Goal: Information Seeking & Learning: Learn about a topic

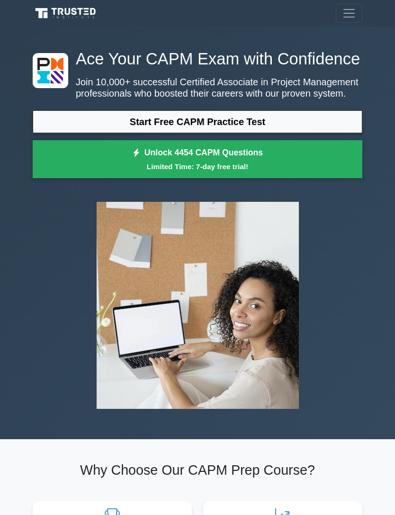
click at [270, 133] on link "Start Free CAPM Practice Test" at bounding box center [198, 121] width 330 height 23
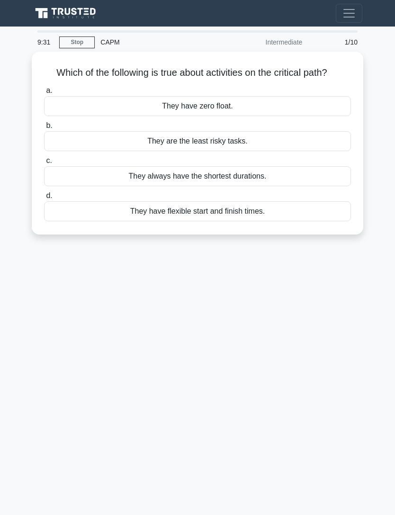
click at [374, 99] on main "9:31 Stop CAPM Intermediate 1/10 Which of the following is true about activitie…" at bounding box center [197, 271] width 395 height 489
click at [273, 115] on div "They have zero float." at bounding box center [197, 106] width 307 height 20
click at [44, 94] on input "a. They have zero float." at bounding box center [44, 91] width 0 height 6
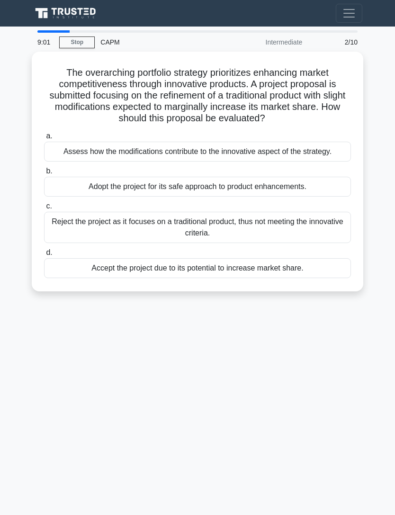
click at [278, 197] on div "Adopt the project for its safe approach to product enhancements." at bounding box center [197, 187] width 307 height 20
click at [44, 174] on input "b. Adopt the project for its safe approach to product enhancements." at bounding box center [44, 171] width 0 height 6
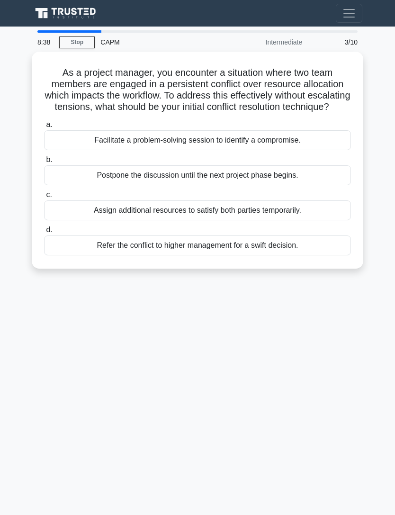
click at [282, 150] on div "Facilitate a problem-solving session to identify a compromise." at bounding box center [197, 140] width 307 height 20
click at [44, 128] on input "a. Facilitate a problem-solving session to identify a compromise." at bounding box center [44, 125] width 0 height 6
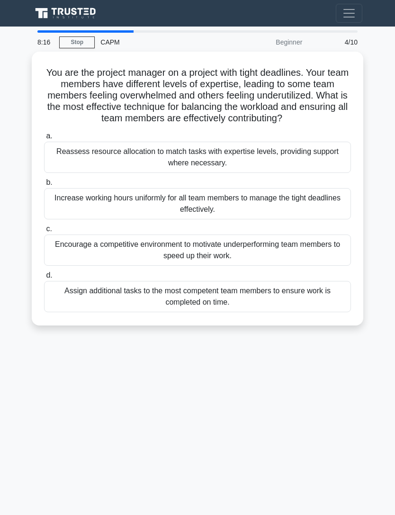
click at [283, 163] on div "Reassess resource allocation to match tasks with expertise levels, providing su…" at bounding box center [197, 157] width 307 height 31
click at [44, 139] on input "a. Reassess resource allocation to match tasks with expertise levels, providing…" at bounding box center [44, 136] width 0 height 6
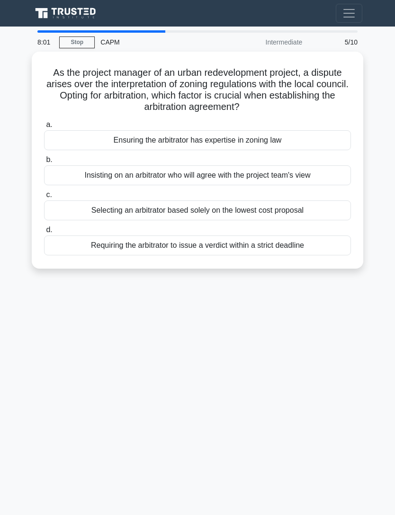
click at [336, 133] on div "Ensuring the arbitrator has expertise in zoning law" at bounding box center [197, 140] width 307 height 20
click at [44, 128] on input "a. Ensuring the arbitrator has expertise in zoning law" at bounding box center [44, 125] width 0 height 6
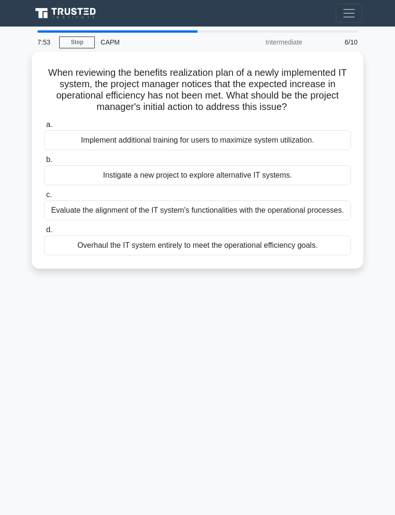
click at [327, 139] on div "Implement additional training for users to maximize system utilization." at bounding box center [197, 140] width 307 height 20
click at [44, 128] on input "a. Implement additional training for users to maximize system utilization." at bounding box center [44, 125] width 0 height 6
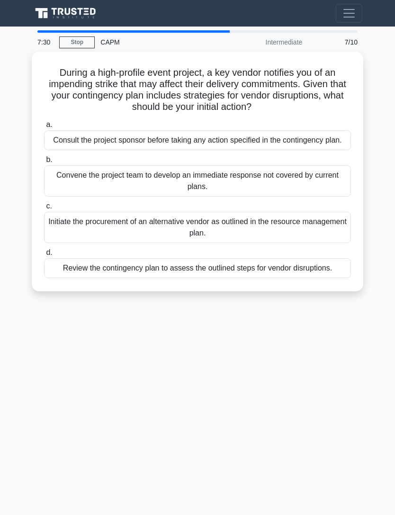
click at [317, 143] on div "Consult the project sponsor before taking any action specified in the contingen…" at bounding box center [197, 140] width 307 height 20
click at [44, 128] on input "a. Consult the project sponsor before taking any action specified in the contin…" at bounding box center [44, 125] width 0 height 6
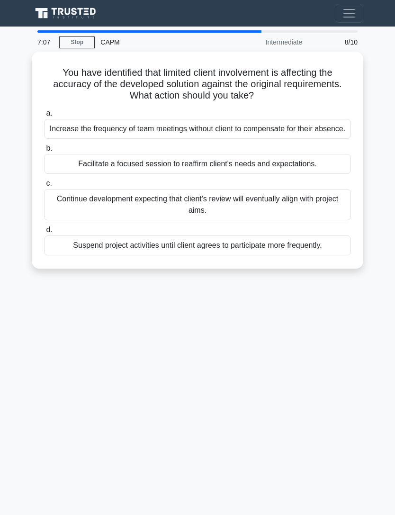
click at [339, 173] on div "Facilitate a focused session to reaffirm client's needs and expectations." at bounding box center [197, 164] width 307 height 20
click at [44, 152] on input "b. Facilitate a focused session to reaffirm client's needs and expectations." at bounding box center [44, 149] width 0 height 6
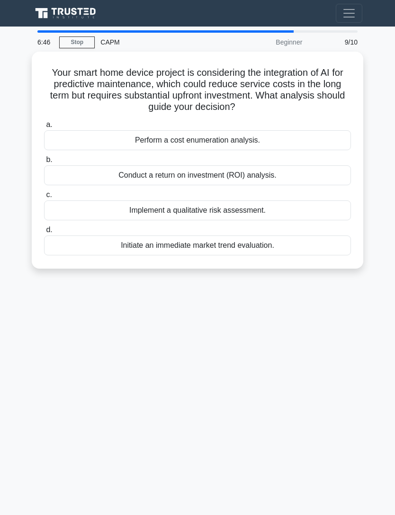
click at [331, 165] on div "Conduct a return on investment (ROI) analysis." at bounding box center [197, 175] width 307 height 20
click at [44, 163] on input "b. Conduct a return on investment (ROI) analysis." at bounding box center [44, 160] width 0 height 6
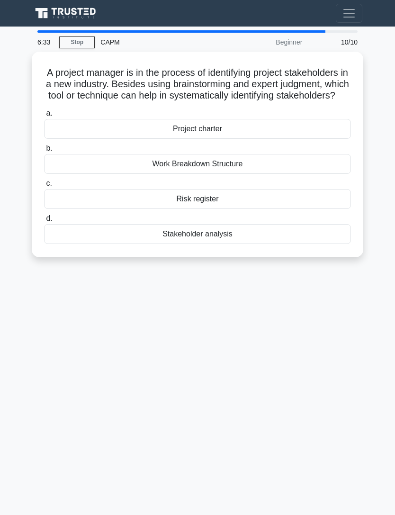
click at [253, 236] on div "Stakeholder analysis" at bounding box center [197, 234] width 307 height 20
click at [44, 222] on input "d. Stakeholder analysis" at bounding box center [44, 219] width 0 height 6
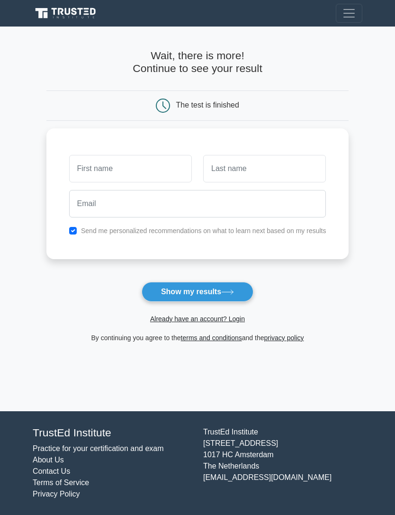
click at [224, 289] on button "Show my results" at bounding box center [198, 292] width 112 height 20
click at [225, 287] on button "Show my results" at bounding box center [198, 292] width 112 height 20
click at [222, 288] on button "Show my results" at bounding box center [198, 292] width 112 height 20
click at [223, 285] on button "Show my results" at bounding box center [198, 292] width 112 height 20
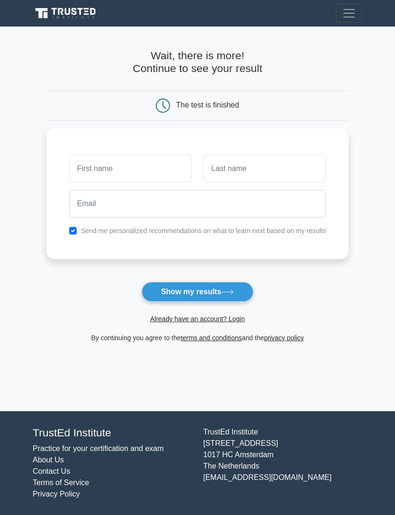
click at [223, 285] on button "Show my results" at bounding box center [198, 292] width 112 height 20
click at [251, 231] on label "Send me personalized recommendations on what to learn next based on my results" at bounding box center [204, 231] width 246 height 8
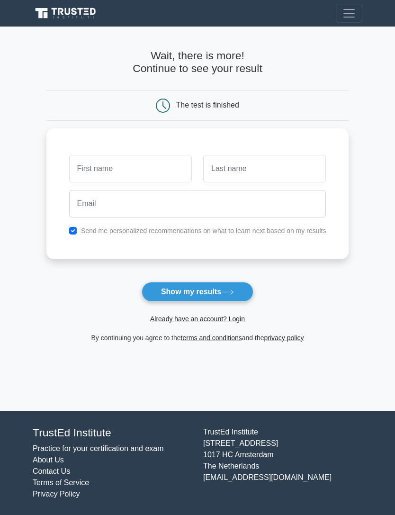
click at [55, 234] on div "Send me personalized recommendations on what to learn next based on my results" at bounding box center [197, 193] width 303 height 131
click at [55, 221] on div "Send me personalized recommendations on what to learn next based on my results" at bounding box center [197, 193] width 303 height 131
click at [69, 231] on input "checkbox" at bounding box center [73, 231] width 8 height 8
checkbox input "false"
click at [177, 155] on input "text" at bounding box center [130, 168] width 123 height 27
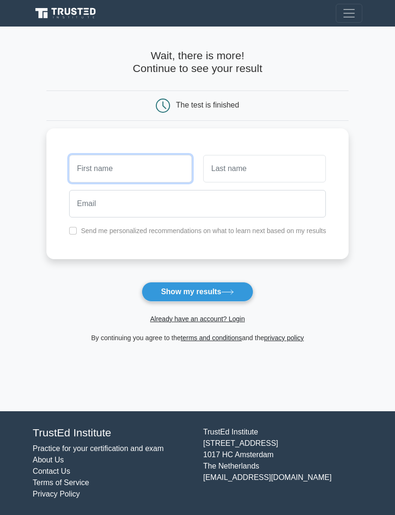
click at [138, 161] on input "text" at bounding box center [130, 168] width 123 height 27
type input "S"
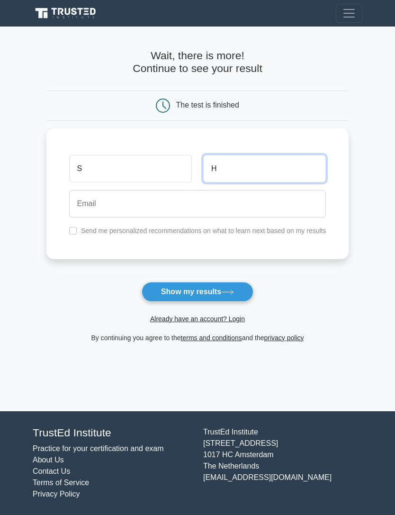
type input "H"
click at [205, 282] on button "Show my results" at bounding box center [198, 292] width 112 height 20
click at [212, 282] on button "Show my results" at bounding box center [198, 292] width 112 height 20
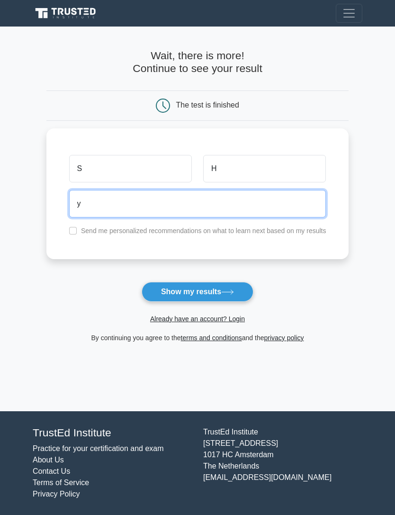
type input "y"
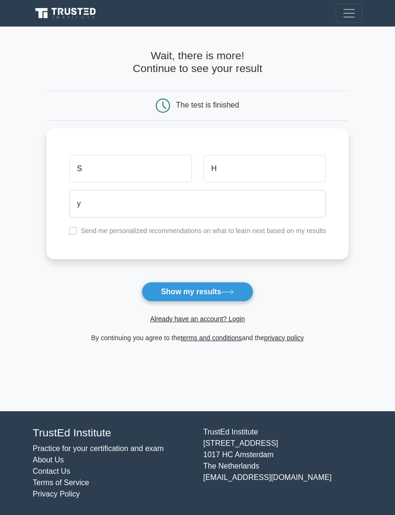
click at [215, 288] on button "Show my results" at bounding box center [198, 292] width 112 height 20
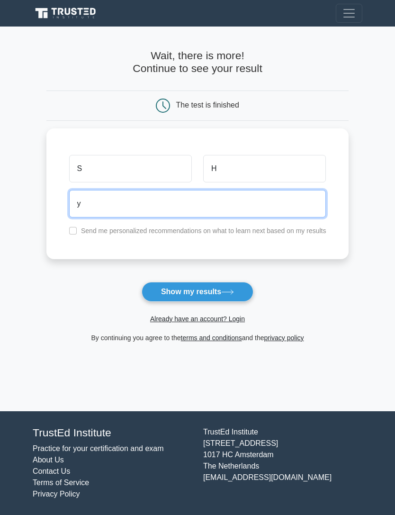
click at [220, 286] on button "Show my results" at bounding box center [198, 292] width 112 height 20
type input "d."
click at [109, 204] on input "d." at bounding box center [197, 203] width 257 height 27
